Goal: Find specific page/section: Find specific page/section

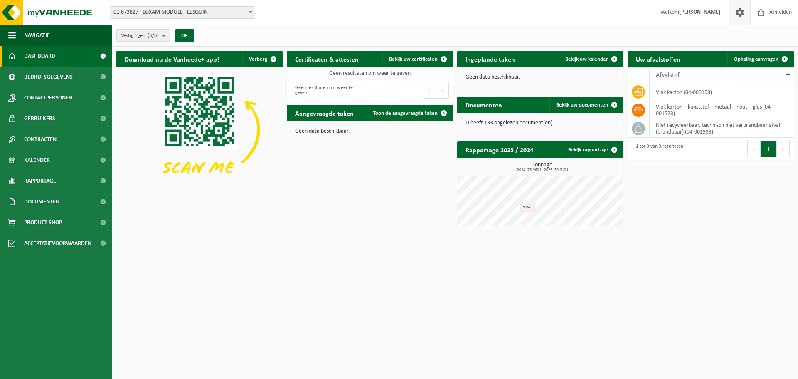
click at [734, 17] on span at bounding box center [740, 12] width 12 height 25
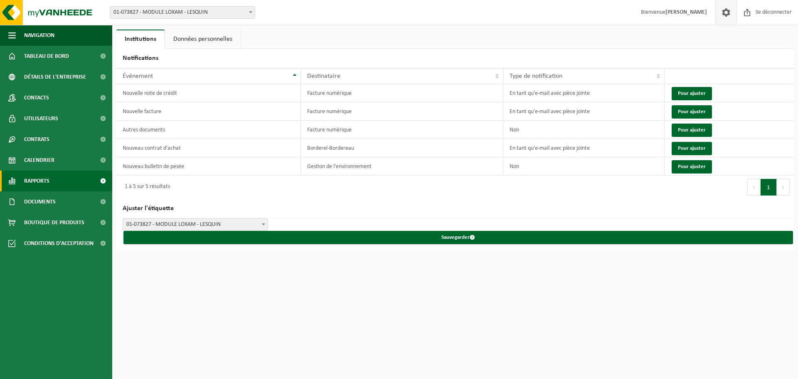
click at [57, 181] on link "Rapports" at bounding box center [56, 180] width 112 height 21
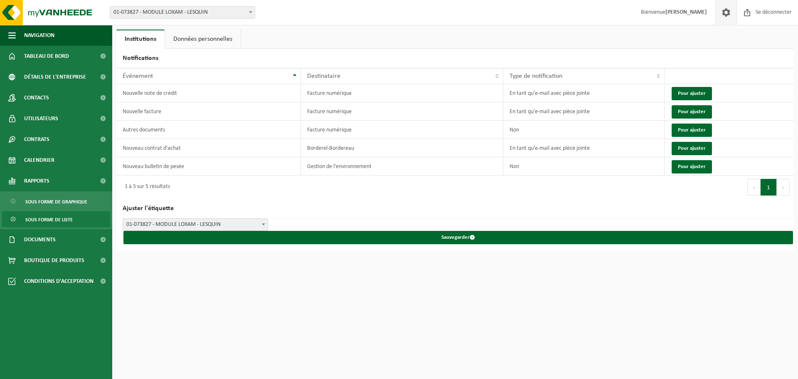
click at [64, 218] on font "Sous forme de liste" at bounding box center [48, 219] width 47 height 5
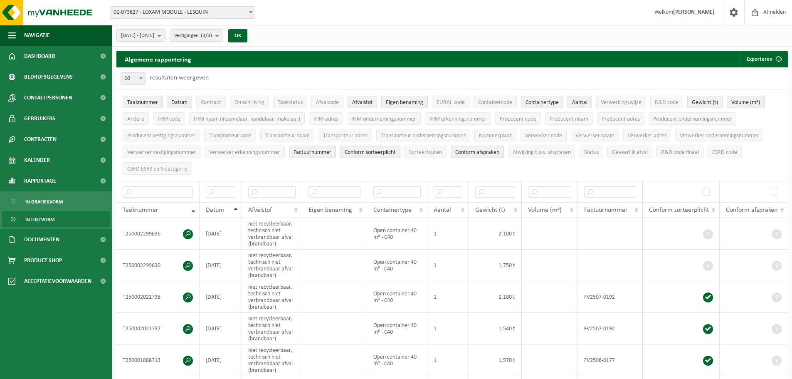
scroll to position [42, 0]
